Goal: Find specific page/section

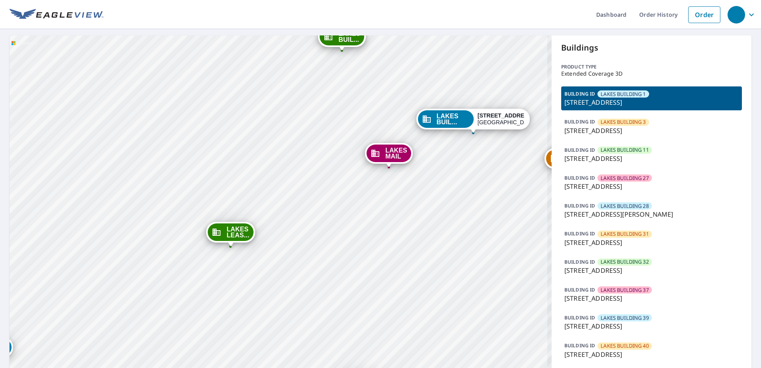
drag, startPoint x: 265, startPoint y: 267, endPoint x: 259, endPoint y: 296, distance: 29.2
click at [259, 296] on div "LAKES BUIL... [STREET_ADDRESS] LAKES BUIL... [STREET_ADDRESS] LAKES BUIL... [ST…" at bounding box center [281, 243] width 542 height 416
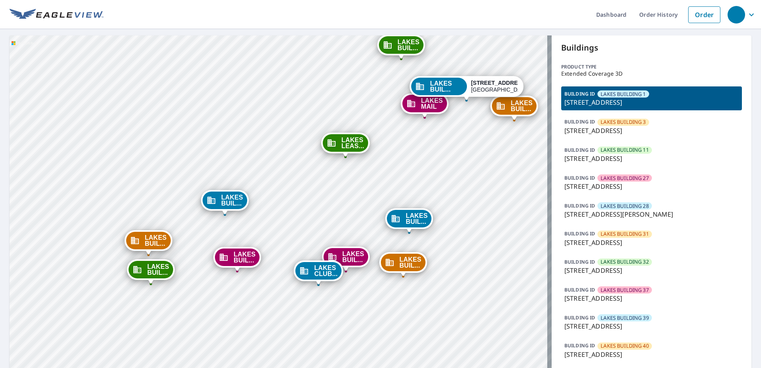
drag, startPoint x: 310, startPoint y: 287, endPoint x: 387, endPoint y: 176, distance: 134.9
click at [387, 176] on div "LAKES BUIL... [STREET_ADDRESS] LAKES BUIL... [STREET_ADDRESS] LAKES BUIL... [ST…" at bounding box center [281, 243] width 542 height 416
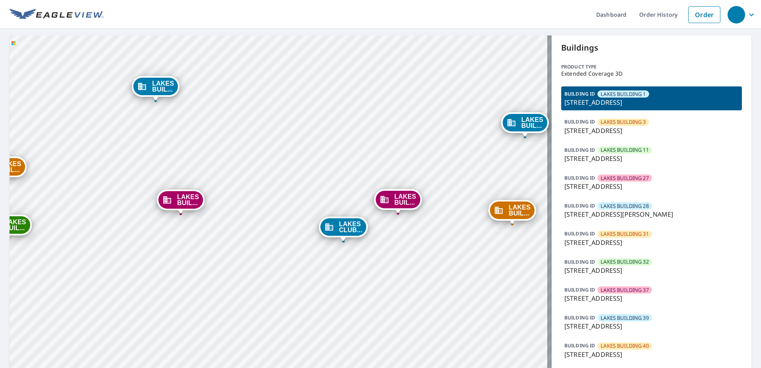
drag, startPoint x: 319, startPoint y: 228, endPoint x: 337, endPoint y: 179, distance: 52.6
click at [337, 179] on div "LAKES BUIL... [STREET_ADDRESS] LAKES BUIL... [STREET_ADDRESS] LAKES BUIL... [ST…" at bounding box center [281, 243] width 542 height 416
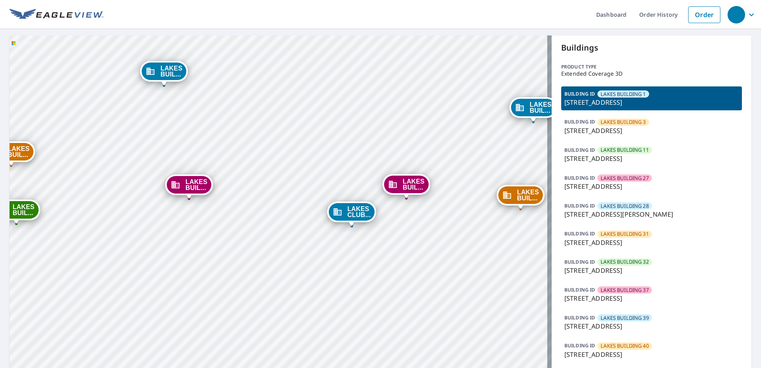
drag, startPoint x: 215, startPoint y: 282, endPoint x: 224, endPoint y: 267, distance: 17.3
click at [224, 267] on div "LAKES BUIL... [STREET_ADDRESS] LAKES BUIL... [STREET_ADDRESS] LAKES BUIL... [ST…" at bounding box center [281, 243] width 542 height 416
drag, startPoint x: 327, startPoint y: 281, endPoint x: 283, endPoint y: 294, distance: 45.2
click at [283, 294] on div "LAKES BUIL... [STREET_ADDRESS] LAKES BUIL... [STREET_ADDRESS] LAKES BUIL... [ST…" at bounding box center [281, 243] width 542 height 416
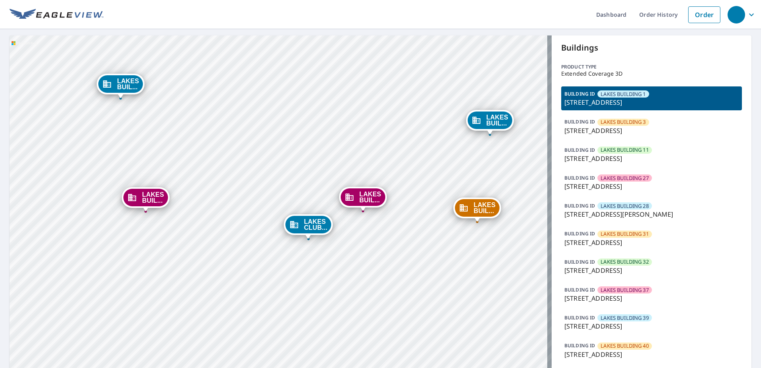
drag, startPoint x: 360, startPoint y: 273, endPoint x: 273, endPoint y: 344, distance: 112.6
click at [273, 344] on div "LAKES BUIL... [STREET_ADDRESS] LAKES BUIL... [STREET_ADDRESS] LAKES BUIL... [ST…" at bounding box center [281, 243] width 542 height 416
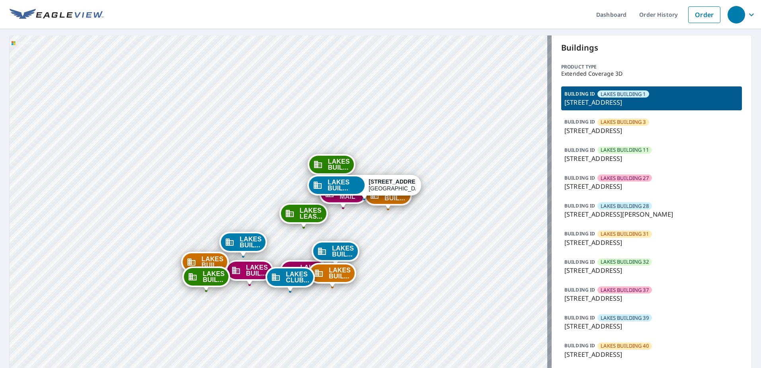
drag, startPoint x: 333, startPoint y: 199, endPoint x: 326, endPoint y: 237, distance: 38.5
click at [321, 244] on div "LAKES BUIL... [STREET_ADDRESS] LAKES BUIL... [STREET_ADDRESS] LAKES BUIL... [ST…" at bounding box center [281, 243] width 542 height 416
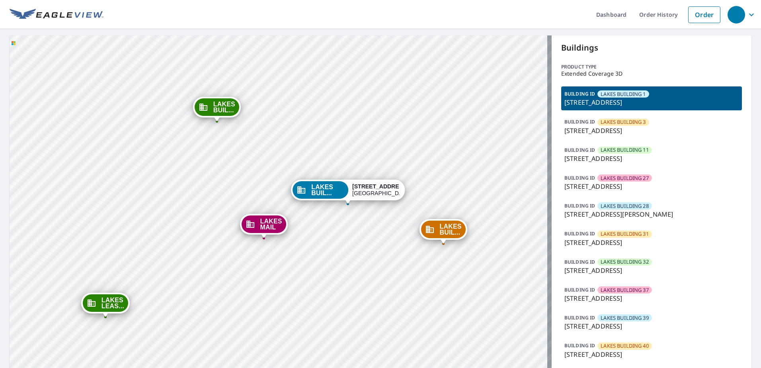
drag, startPoint x: 361, startPoint y: 269, endPoint x: 332, endPoint y: 263, distance: 29.6
click at [332, 263] on div "LAKES BUIL... [STREET_ADDRESS] LAKES BUIL... [STREET_ADDRESS] LAKES BUIL... [ST…" at bounding box center [281, 243] width 542 height 416
